Goal: Information Seeking & Learning: Find contact information

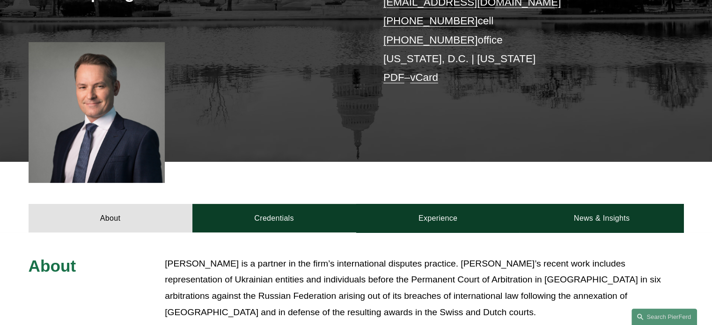
scroll to position [328, 0]
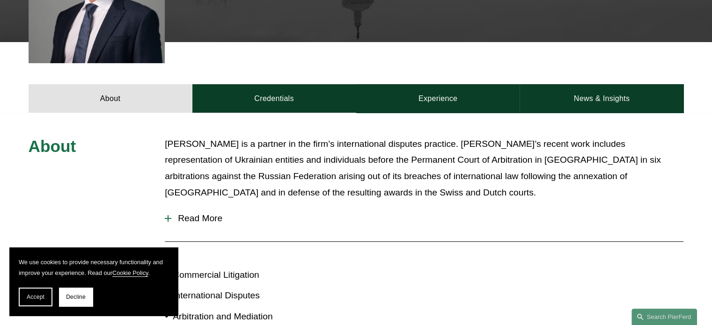
click at [219, 221] on span "Read More" at bounding box center [427, 218] width 512 height 10
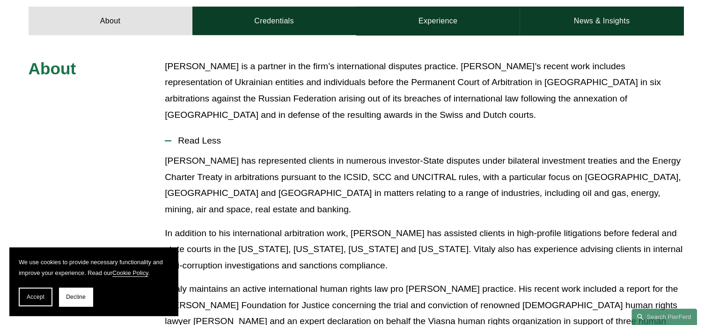
scroll to position [421, 0]
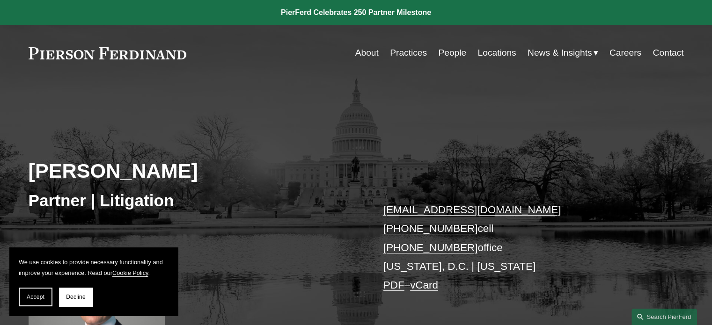
drag, startPoint x: 183, startPoint y: 168, endPoint x: 13, endPoint y: 168, distance: 169.5
click at [13, 168] on div "[PERSON_NAME] Partner | Litigation [EMAIL_ADDRESS][DOMAIN_NAME] [PHONE_NUMBER] …" at bounding box center [356, 236] width 712 height 268
copy h2 "[PERSON_NAME]"
drag, startPoint x: 375, startPoint y: 228, endPoint x: 495, endPoint y: 229, distance: 120.8
click at [495, 229] on div "[PERSON_NAME] Partner | Litigation [EMAIL_ADDRESS][DOMAIN_NAME] [PHONE_NUMBER] …" at bounding box center [356, 236] width 712 height 268
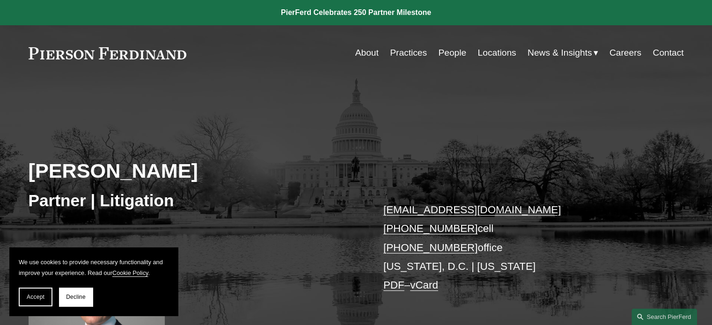
copy p "[PHONE_NUMBER] cell"
drag, startPoint x: 379, startPoint y: 249, endPoint x: 460, endPoint y: 248, distance: 81.0
click at [460, 248] on div "Vitaly Morozov Partner | Litigation vitaly.morozov@pierferd.com +1.202.674.3374…" at bounding box center [356, 236] width 712 height 268
copy link "[PHONE_NUMBER]"
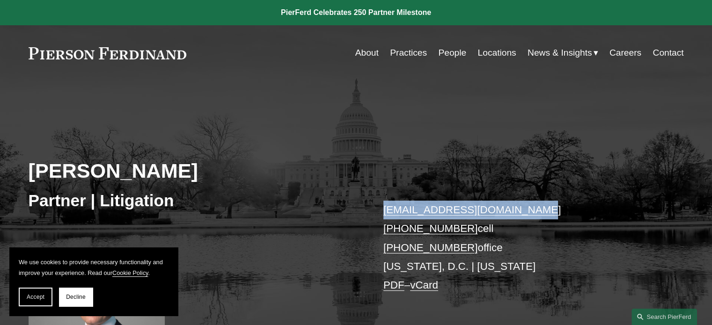
drag, startPoint x: 530, startPoint y: 212, endPoint x: 350, endPoint y: 212, distance: 179.8
click at [350, 212] on div "Vitaly Morozov Partner | Litigation vitaly.morozov@pierferd.com +1.202.674.3374…" at bounding box center [356, 236] width 712 height 268
copy div "[EMAIL_ADDRESS][DOMAIN_NAME]"
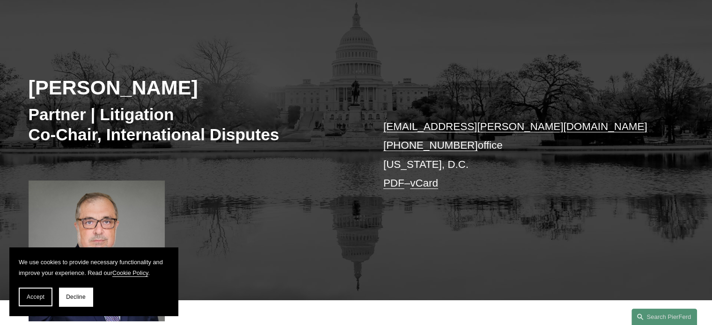
scroll to position [47, 0]
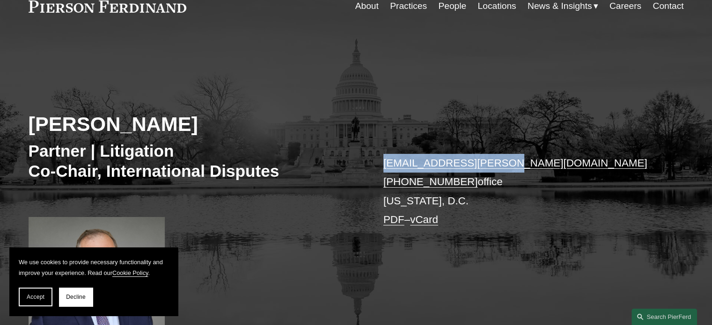
drag, startPoint x: 511, startPoint y: 163, endPoint x: 382, endPoint y: 159, distance: 129.7
click at [382, 159] on div "Gene M. Burd Partner | Litigation Co-Chair, International Disputes gene.burd@pi…" at bounding box center [356, 196] width 712 height 282
copy link "gene.burd@pierferd.com"
drag, startPoint x: 376, startPoint y: 177, endPoint x: 463, endPoint y: 181, distance: 87.2
click at [463, 181] on div "Gene M. Burd Partner | Litigation Co-Chair, International Disputes gene.burd@pi…" at bounding box center [356, 196] width 712 height 282
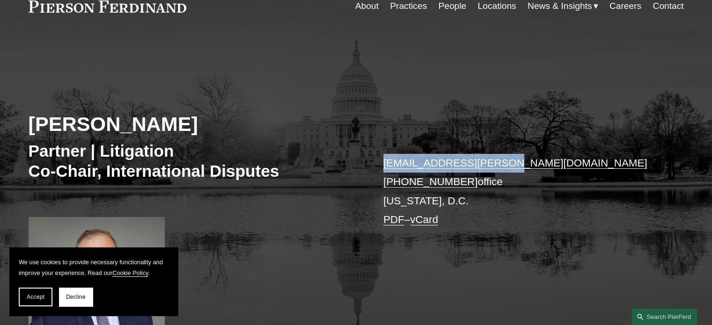
copy link "+1.202.803.5407"
